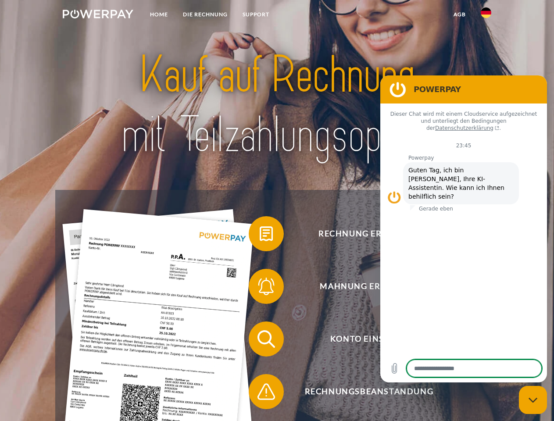
click at [98, 15] on img at bounding box center [98, 14] width 71 height 9
click at [486, 15] on img at bounding box center [485, 12] width 11 height 11
click at [459, 14] on link "agb" at bounding box center [459, 15] width 27 height 16
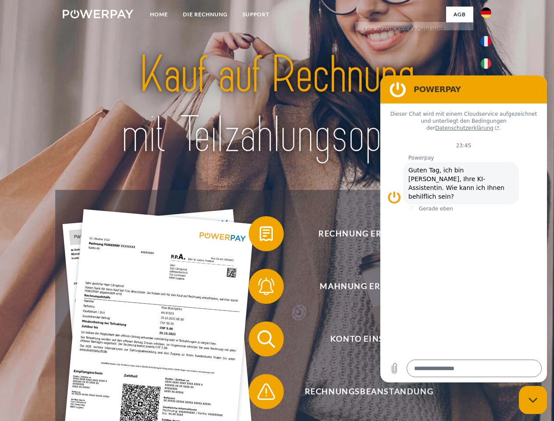
click at [259, 235] on span at bounding box center [253, 234] width 44 height 44
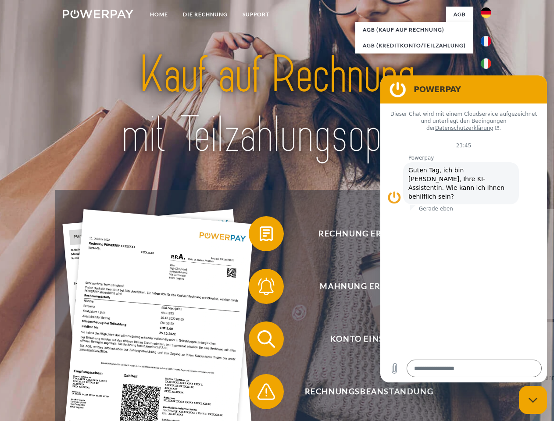
click at [259, 288] on span at bounding box center [253, 286] width 44 height 44
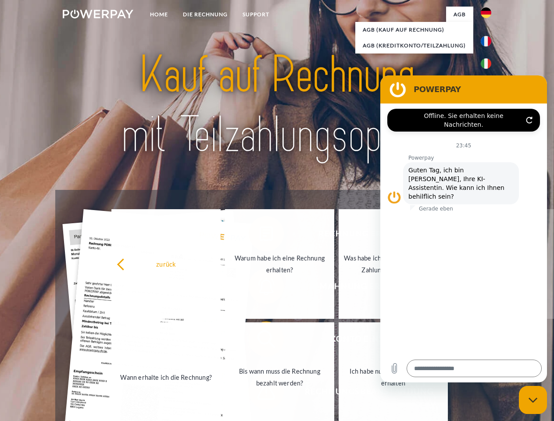
click at [259, 341] on link "Bis wann muss die Rechnung bezahlt werden?" at bounding box center [279, 377] width 109 height 110
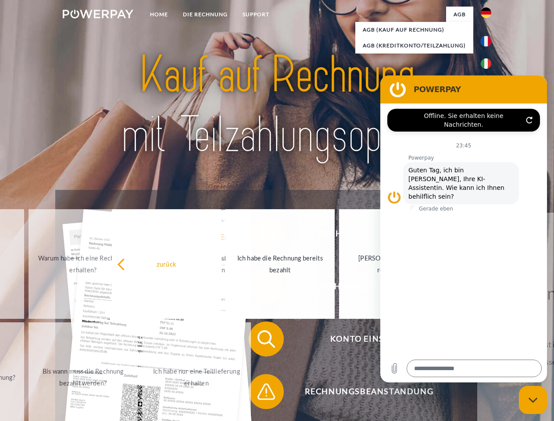
click at [259, 393] on span at bounding box center [253, 391] width 44 height 44
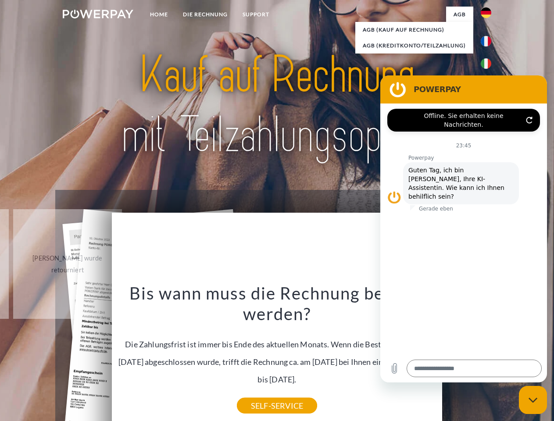
click at [532, 400] on icon "Messaging-Fenster schließen" at bounding box center [532, 400] width 9 height 6
type textarea "*"
